Goal: Task Accomplishment & Management: Manage account settings

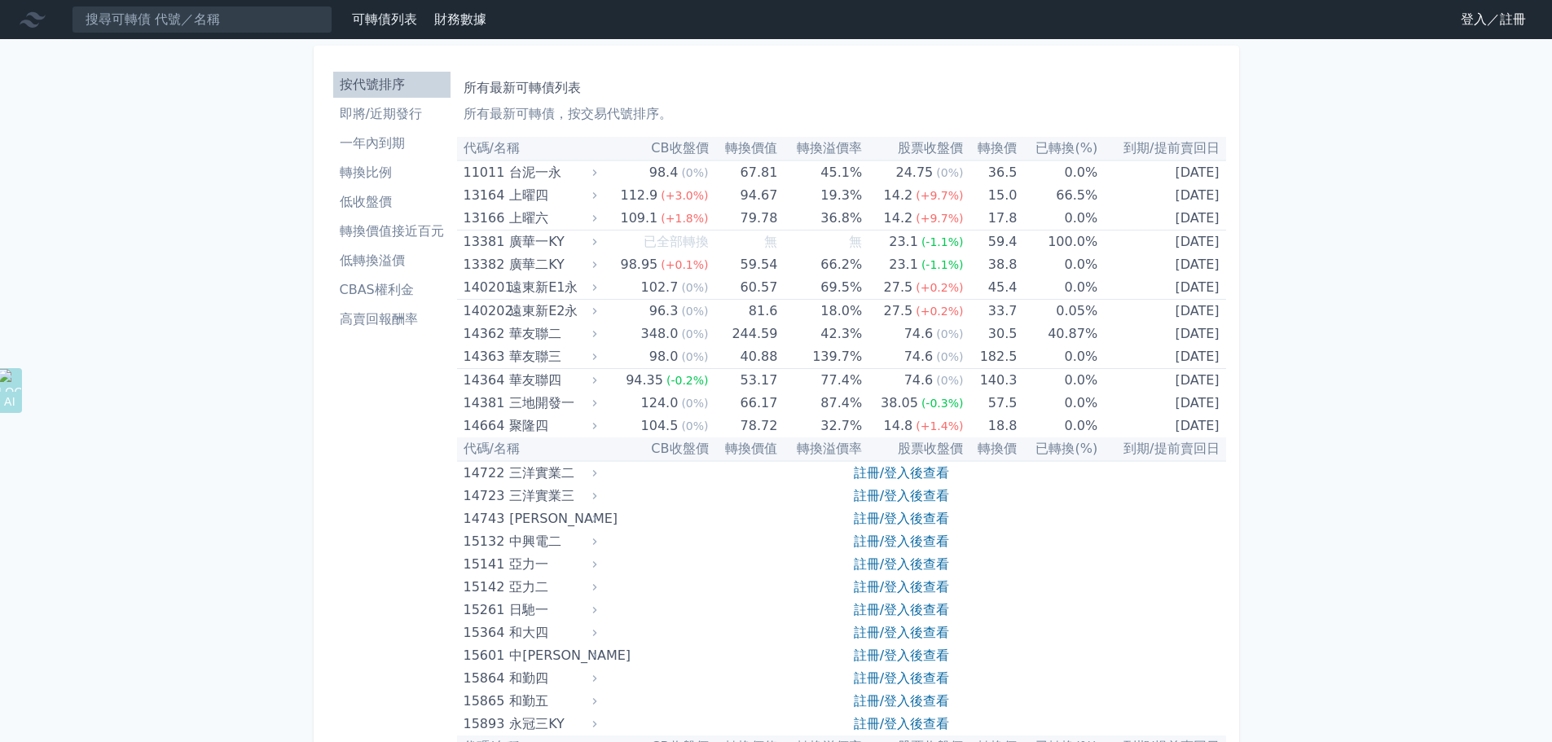
click at [1462, 15] on link "登入／註冊" at bounding box center [1493, 20] width 91 height 26
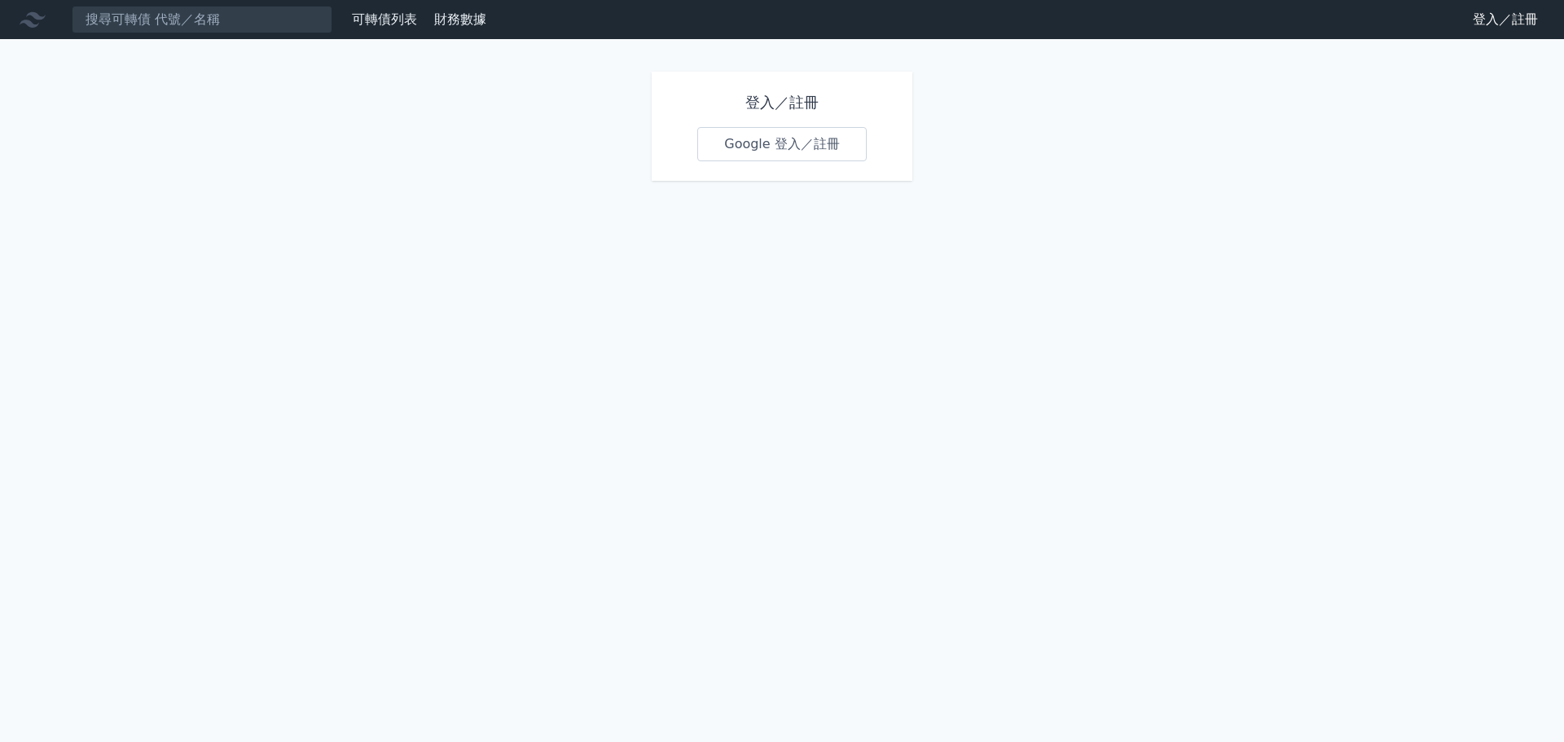
click at [746, 145] on link "Google 登入／註冊" at bounding box center [781, 144] width 169 height 34
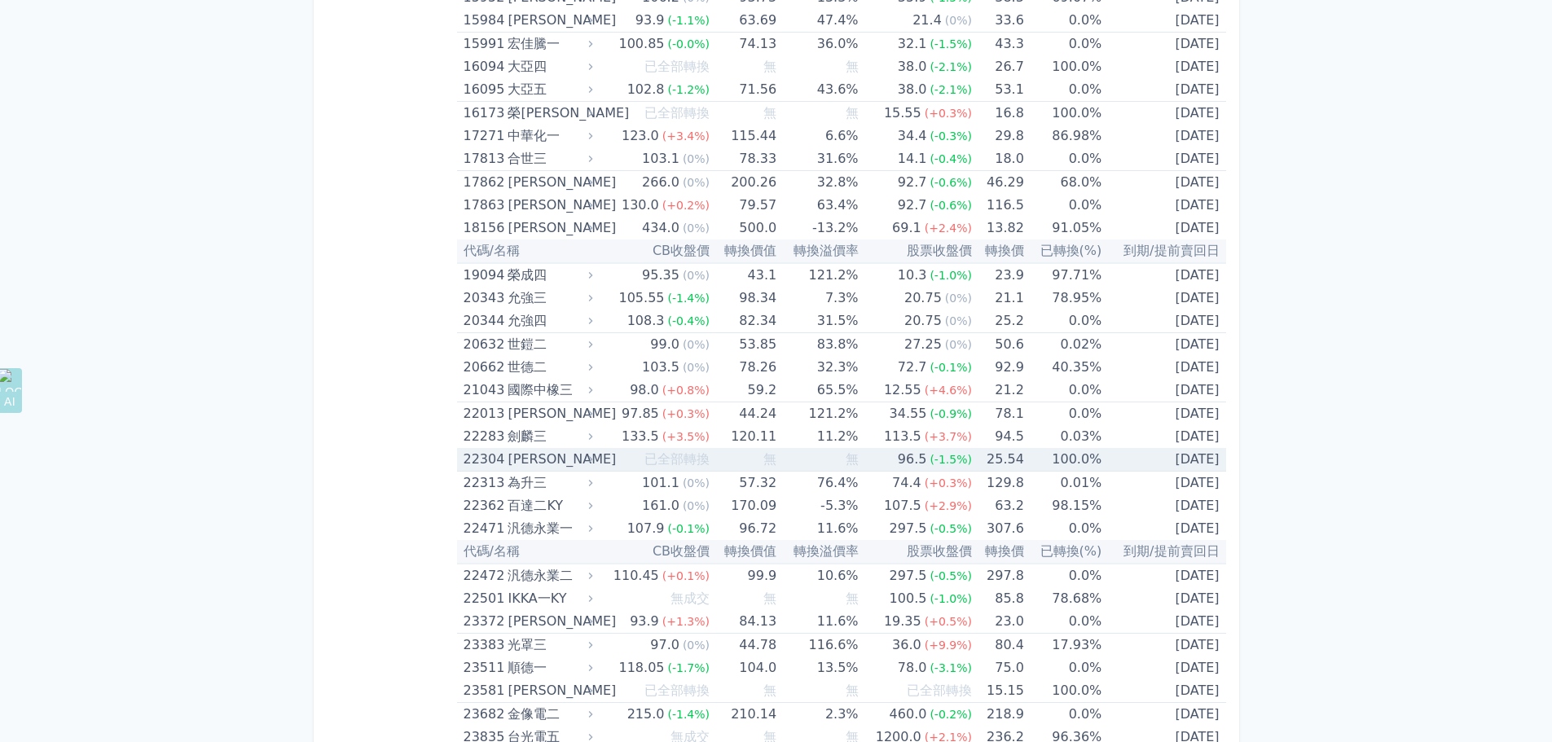
scroll to position [652, 0]
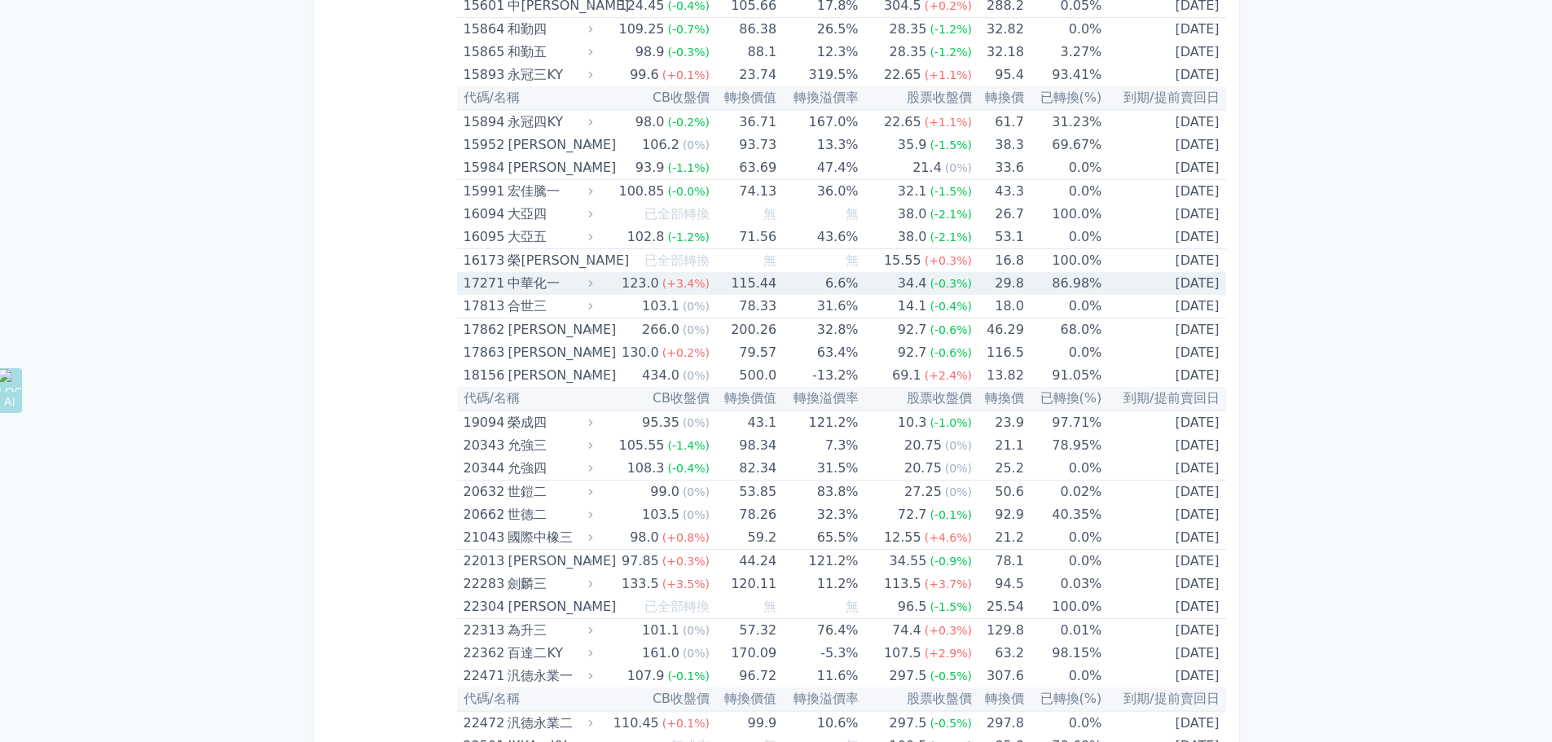
click at [499, 281] on div "17271" at bounding box center [484, 283] width 41 height 23
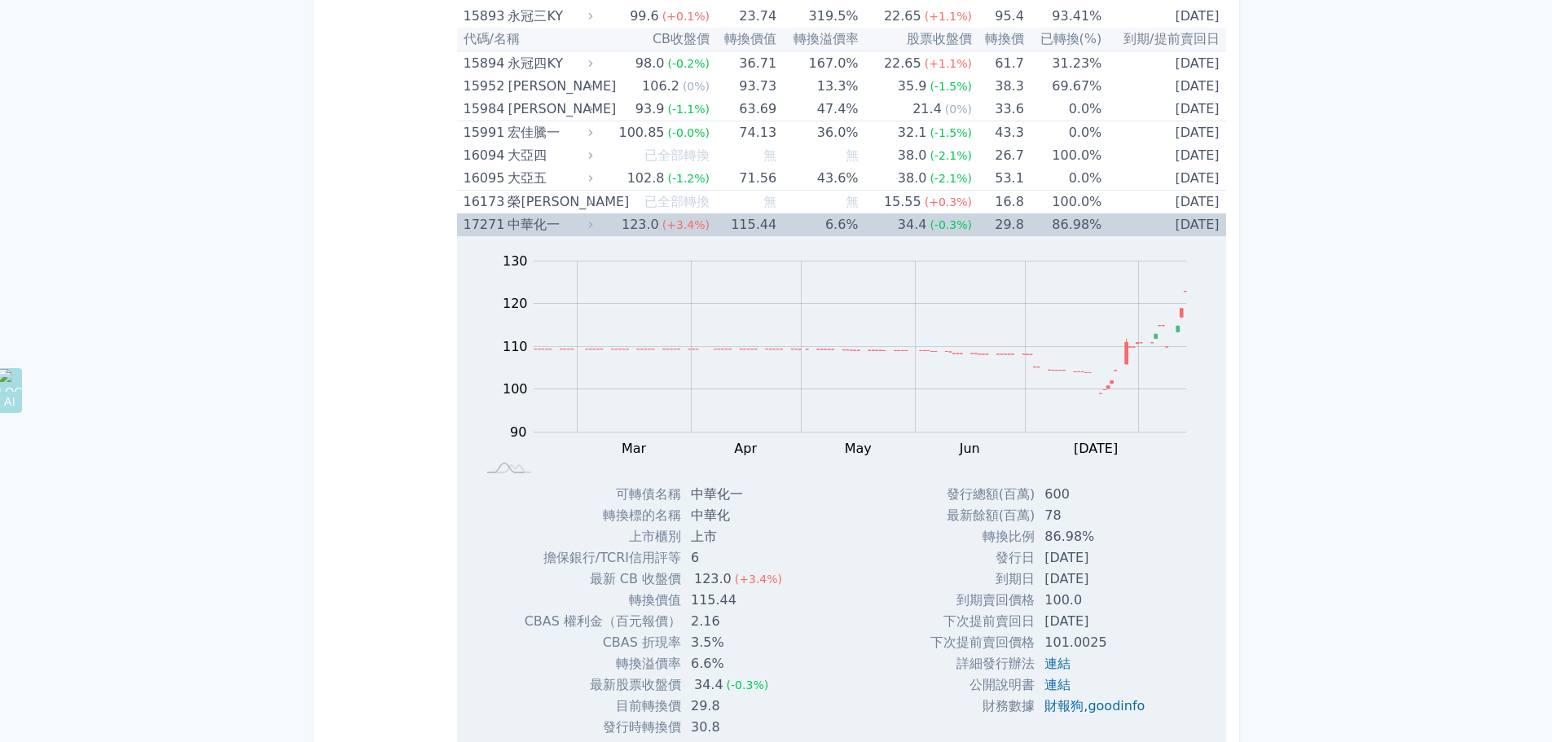
scroll to position [815, 0]
